Goal: Task Accomplishment & Management: Use online tool/utility

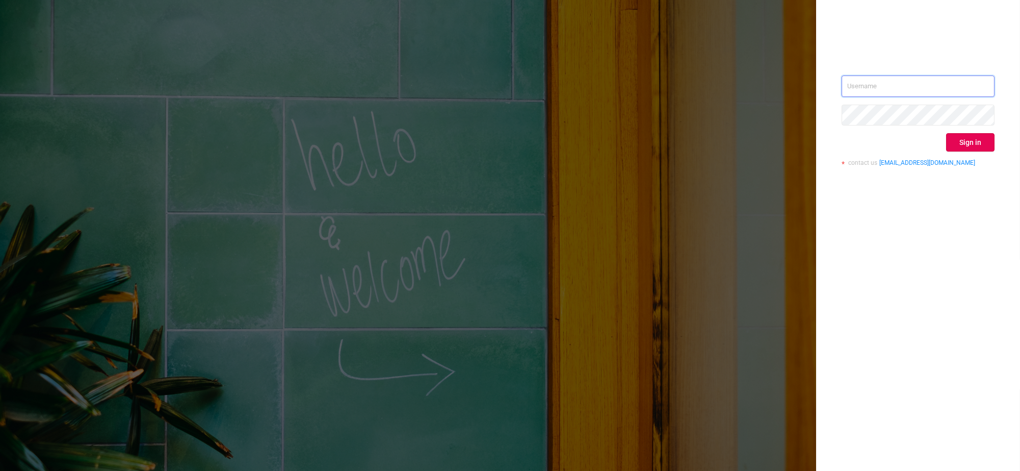
click at [887, 85] on input "text" at bounding box center [918, 85] width 153 height 21
click at [896, 82] on input "text" at bounding box center [918, 85] width 153 height 21
type input "[EMAIL_ADDRESS][DOMAIN_NAME]"
click at [959, 137] on button "Sign in" at bounding box center [970, 142] width 48 height 18
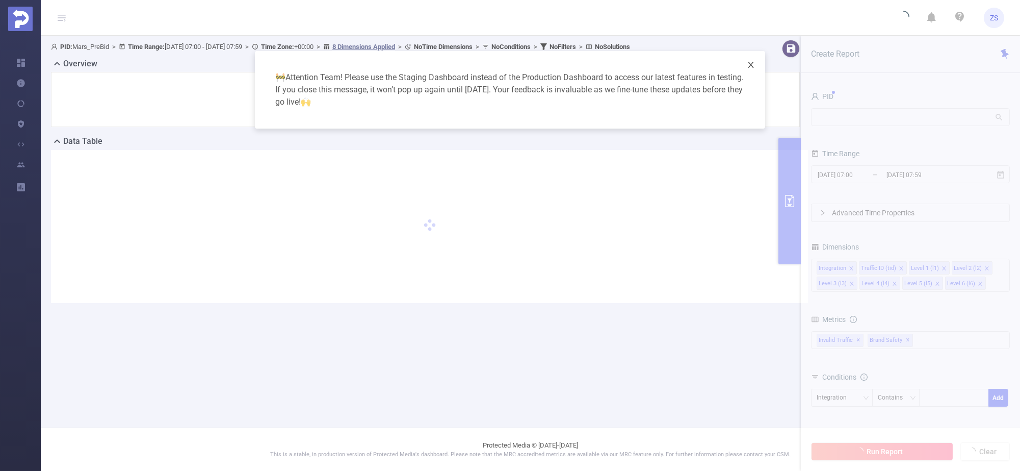
click at [749, 66] on icon "icon: close" at bounding box center [751, 65] width 6 height 6
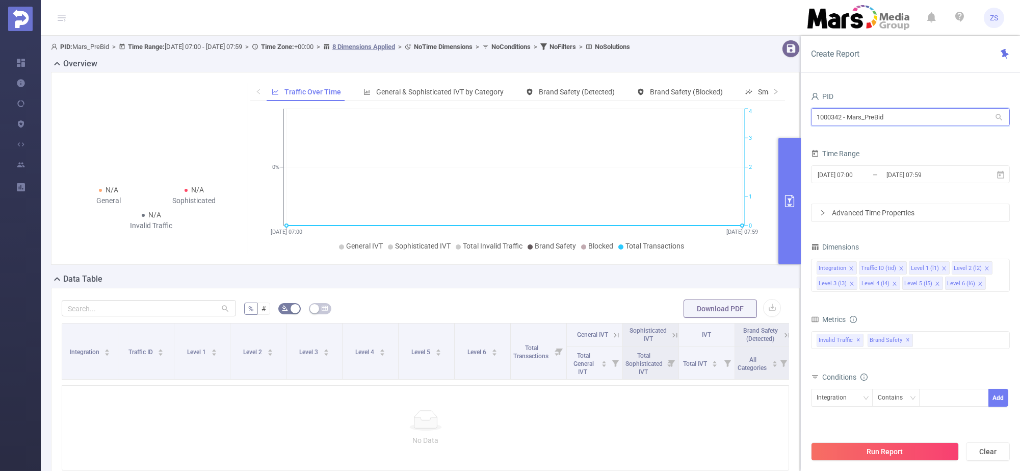
click at [870, 124] on input "1000342 - Mars_PreBid" at bounding box center [910, 117] width 199 height 18
click at [870, 123] on input "1000342 - Mars_PreBid" at bounding box center [910, 117] width 199 height 18
click at [867, 118] on input "1000342 - צשרד" at bounding box center [910, 117] width 199 height 18
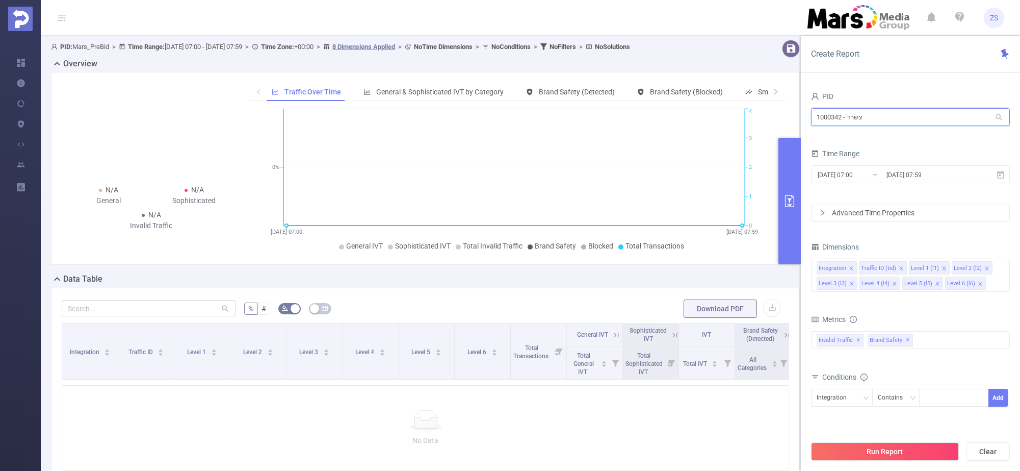
click at [867, 118] on input "1000342 - צשרד" at bounding box center [910, 117] width 199 height 18
type input "mars"
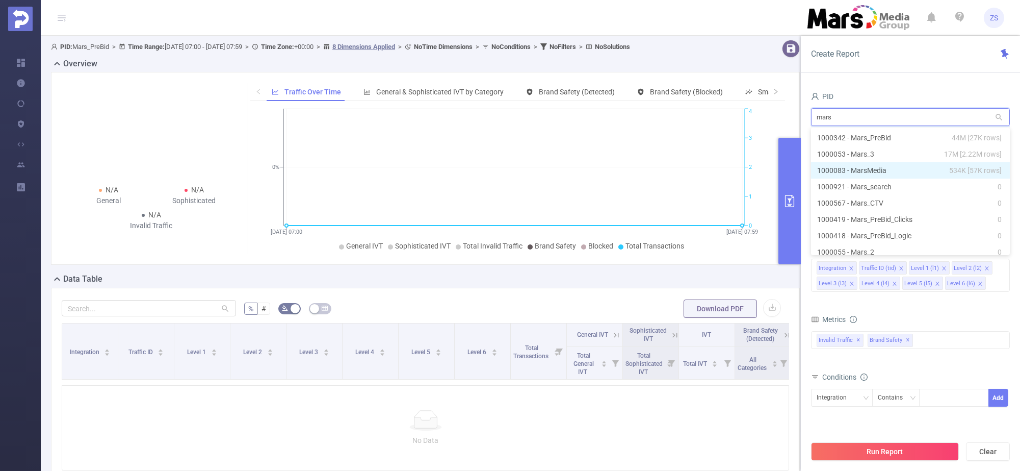
click at [874, 169] on li "1000083 - MarsMedia 534K [57K rows]" at bounding box center [910, 170] width 199 height 16
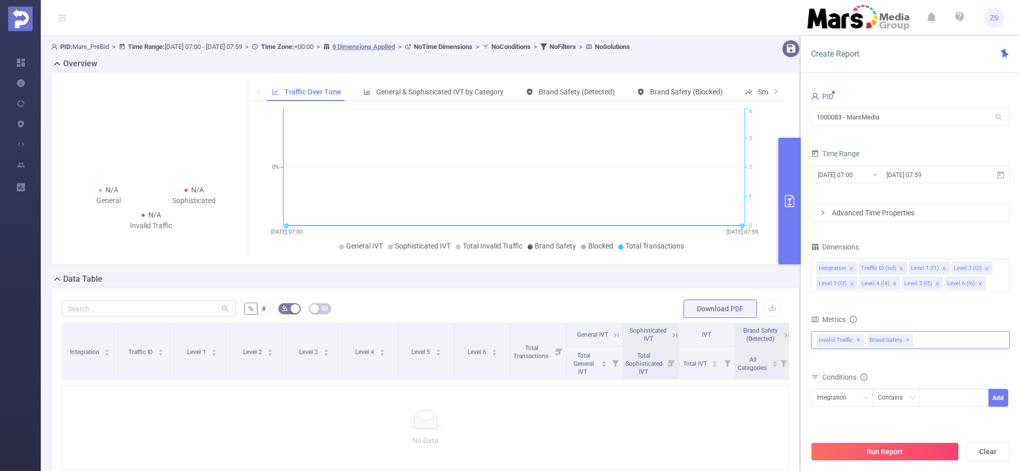
click at [937, 340] on div "Invalid Traffic ✕ Brand Safety ✕" at bounding box center [910, 340] width 199 height 18
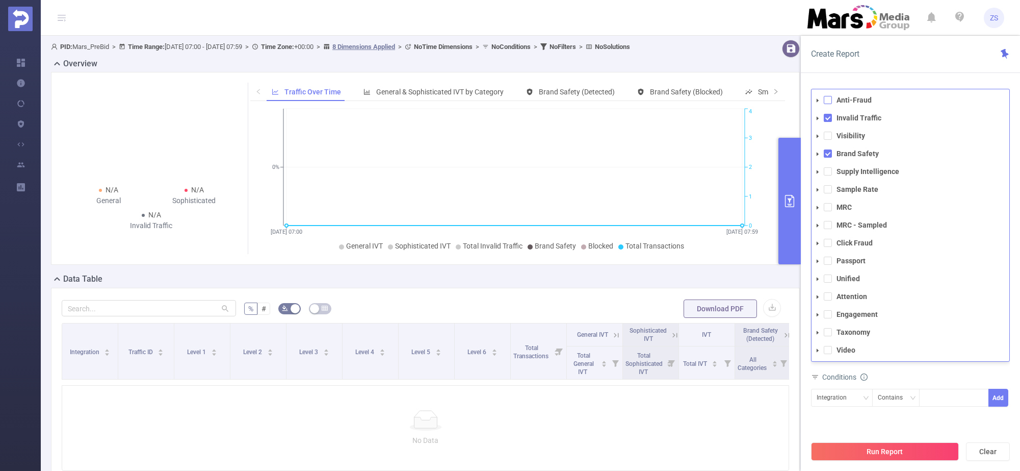
click at [829, 101] on span at bounding box center [828, 100] width 8 height 8
click at [829, 135] on span at bounding box center [828, 136] width 8 height 8
click at [826, 295] on span at bounding box center [828, 296] width 8 height 8
click at [826, 314] on span at bounding box center [828, 314] width 8 height 8
click at [893, 447] on button "Run Report" at bounding box center [885, 451] width 148 height 18
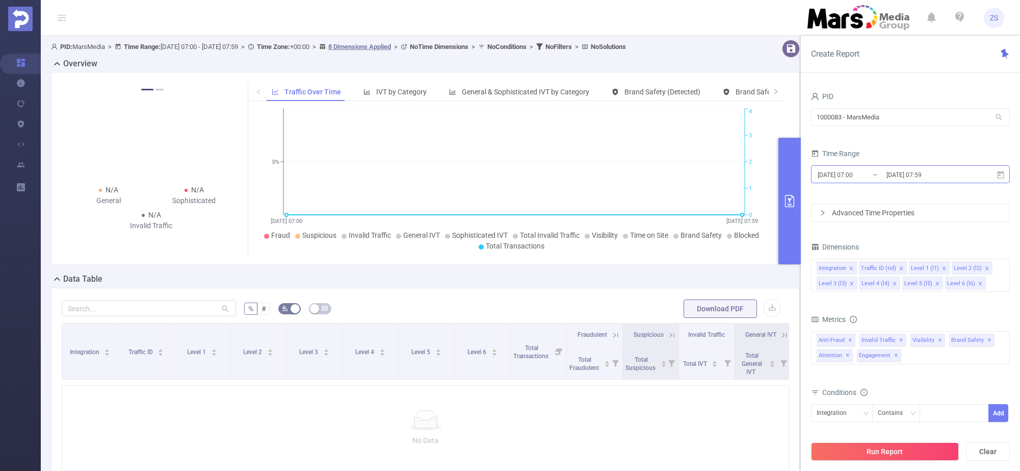
click at [864, 175] on input "[DATE] 07:00" at bounding box center [858, 175] width 83 height 14
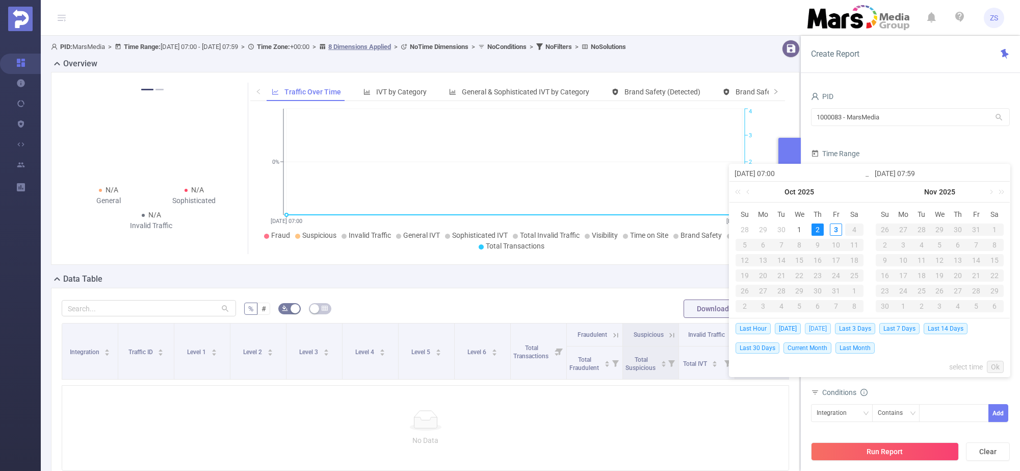
click at [814, 327] on span "[DATE]" at bounding box center [818, 328] width 26 height 11
type input "[DATE] 00:00"
type input "[DATE] 23:59"
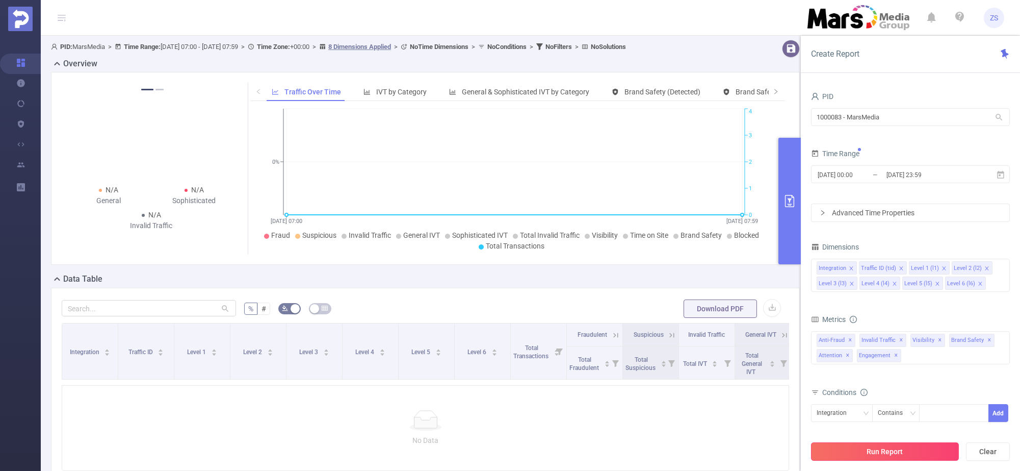
click at [878, 452] on button "Run Report" at bounding box center [885, 451] width 148 height 18
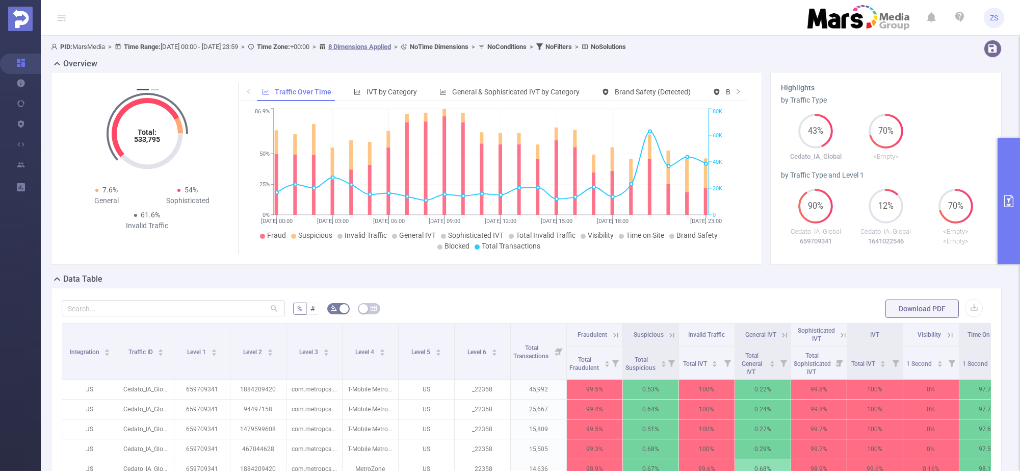
click at [1008, 199] on icon "primary" at bounding box center [1009, 201] width 12 height 12
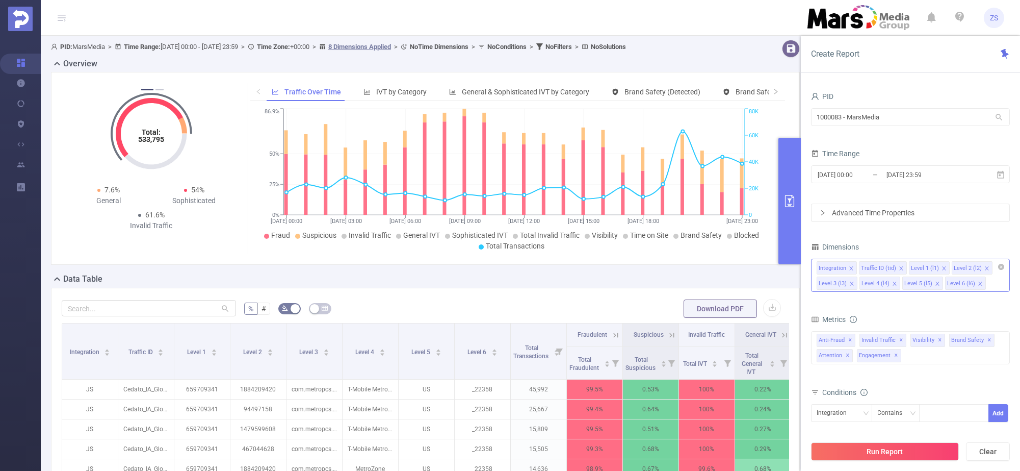
click at [988, 285] on input at bounding box center [990, 282] width 5 height 13
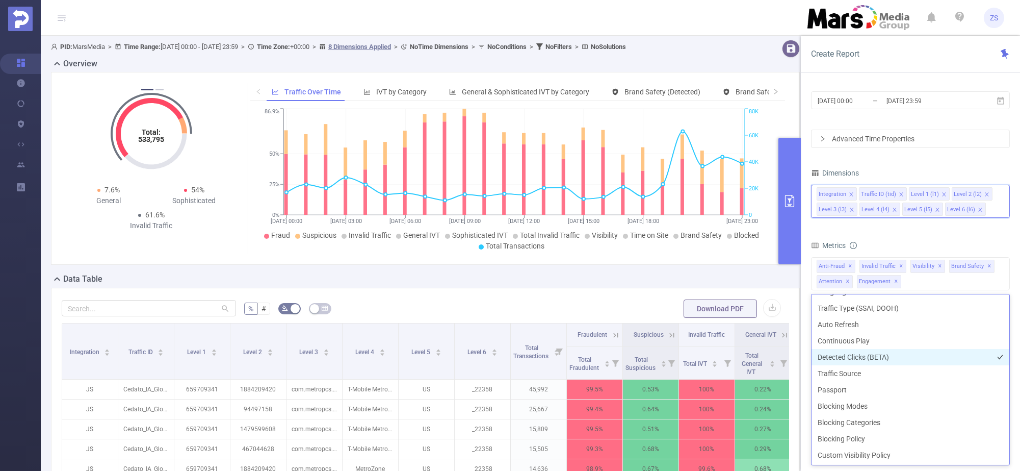
scroll to position [194, 0]
click at [837, 339] on li "Geo" at bounding box center [911, 339] width 198 height 16
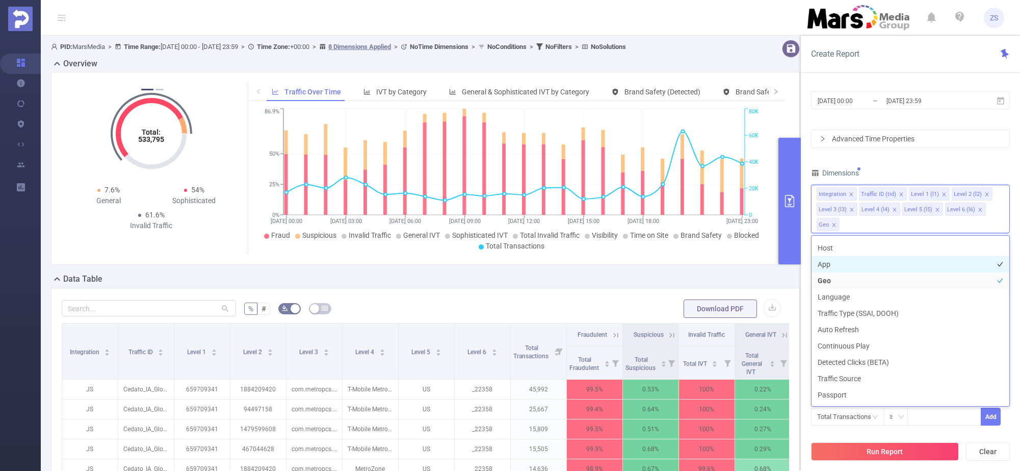
click at [836, 266] on li "App" at bounding box center [911, 264] width 198 height 16
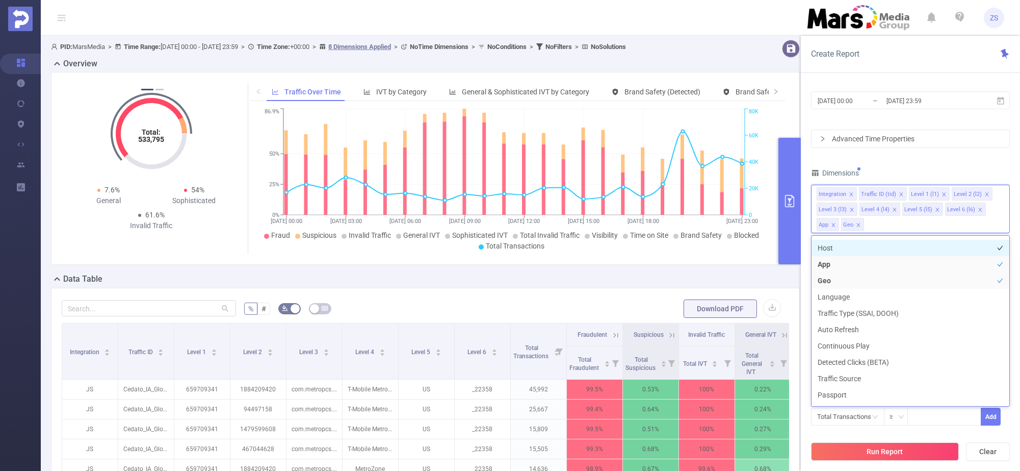
click at [836, 248] on li "Host" at bounding box center [911, 248] width 198 height 16
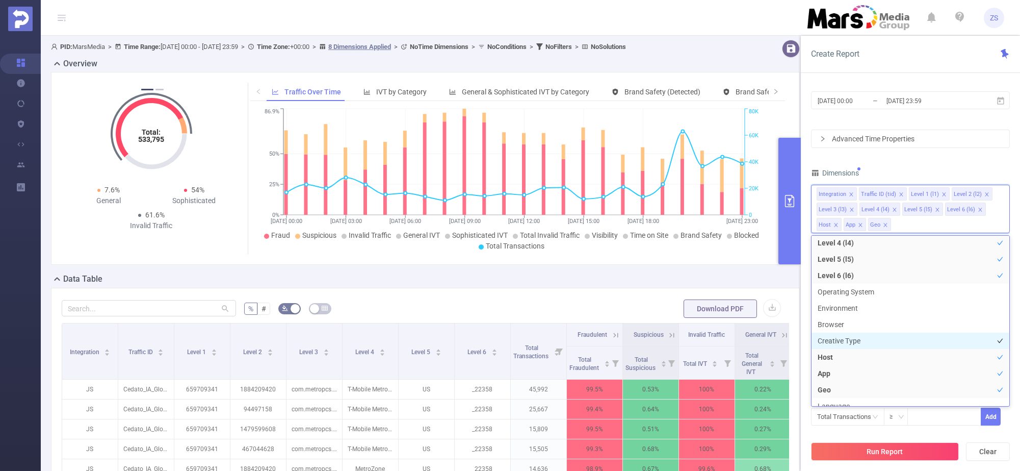
scroll to position [66, 0]
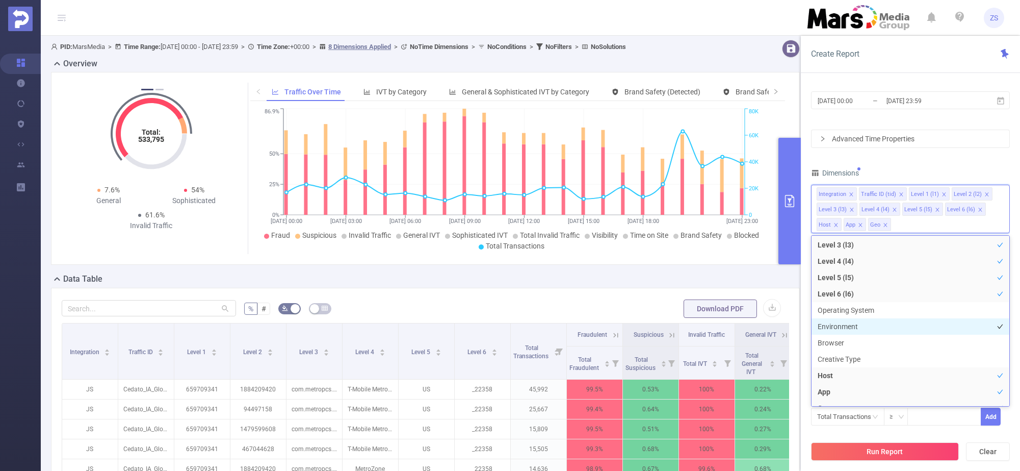
click at [856, 323] on li "Environment" at bounding box center [911, 326] width 198 height 16
click at [850, 310] on li "Operating System" at bounding box center [911, 310] width 198 height 16
click at [908, 452] on button "Run Report" at bounding box center [885, 451] width 148 height 18
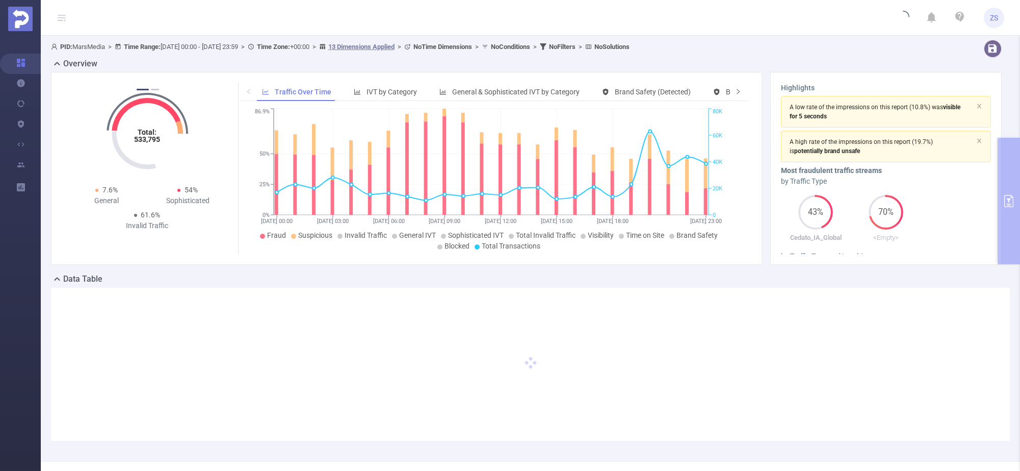
click at [735, 92] on icon "icon: right" at bounding box center [738, 91] width 6 height 6
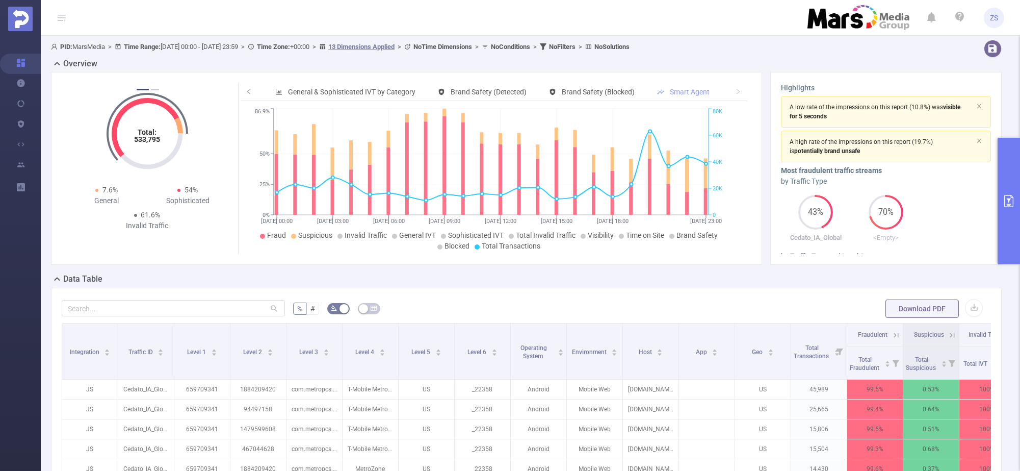
click at [690, 92] on span "Smart Agent" at bounding box center [690, 92] width 40 height 8
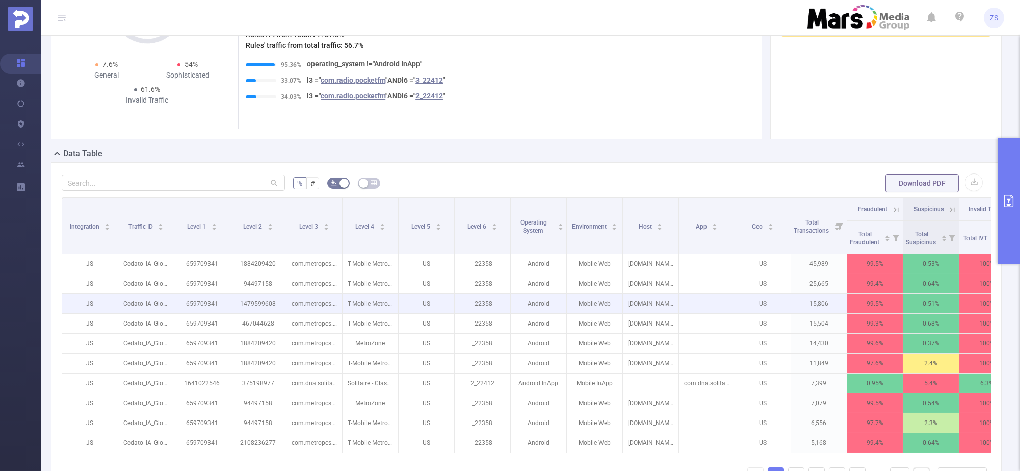
scroll to position [127, 0]
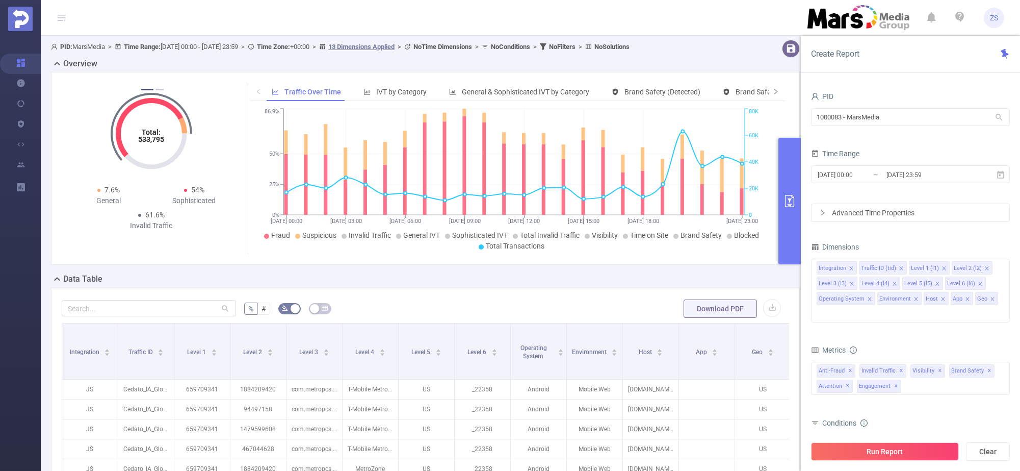
click at [773, 91] on icon "icon: right" at bounding box center [776, 91] width 6 height 6
click at [722, 93] on span "Smart Agent" at bounding box center [726, 92] width 40 height 8
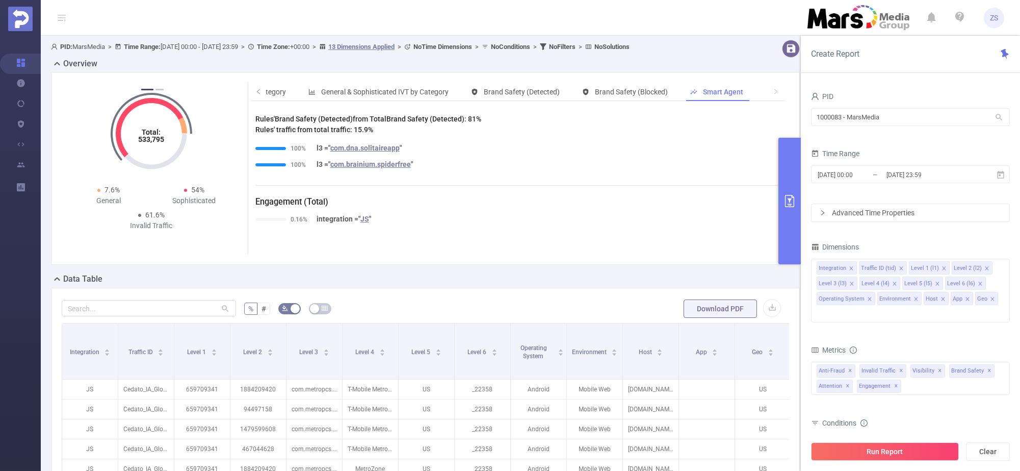
scroll to position [389, 0]
